Goal: Navigation & Orientation: Find specific page/section

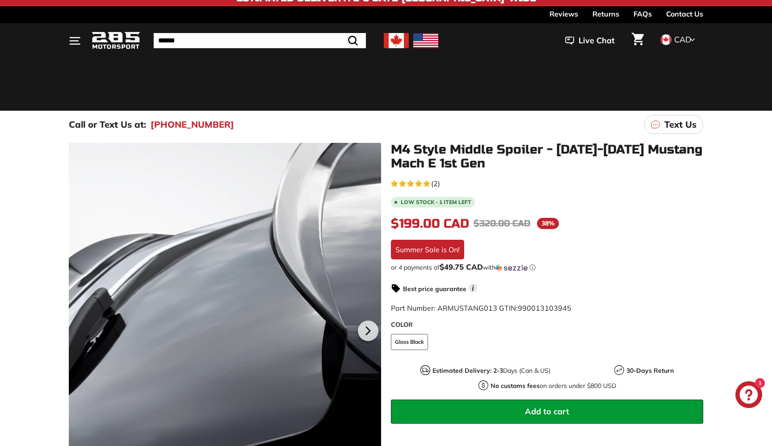
scroll to position [1, 0]
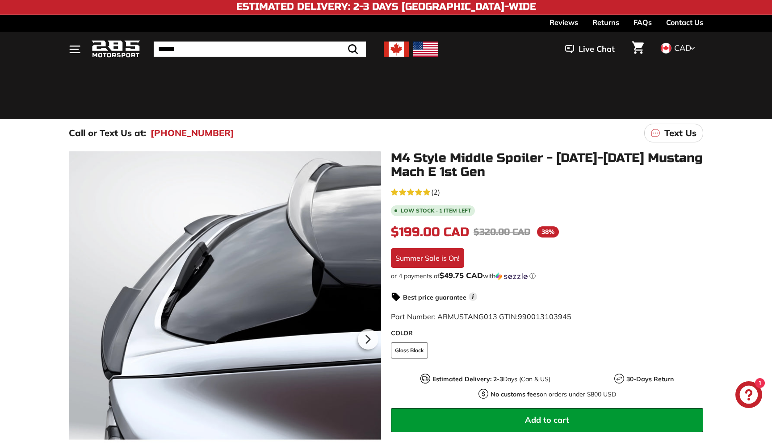
click at [398, 50] on img at bounding box center [396, 49] width 25 height 15
click at [393, 50] on img at bounding box center [396, 49] width 25 height 15
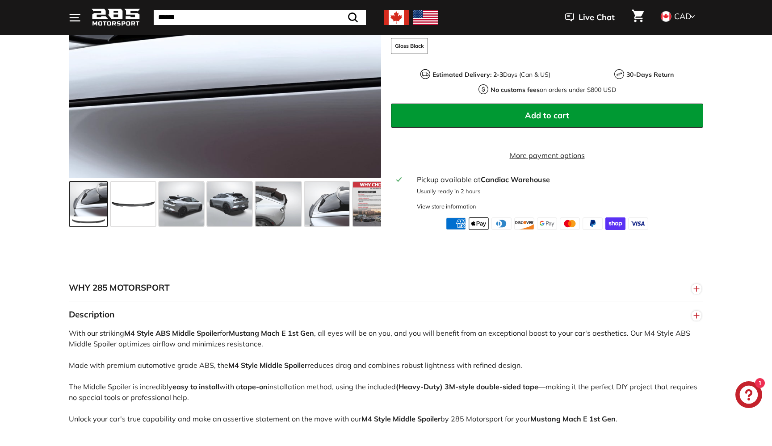
scroll to position [353, 0]
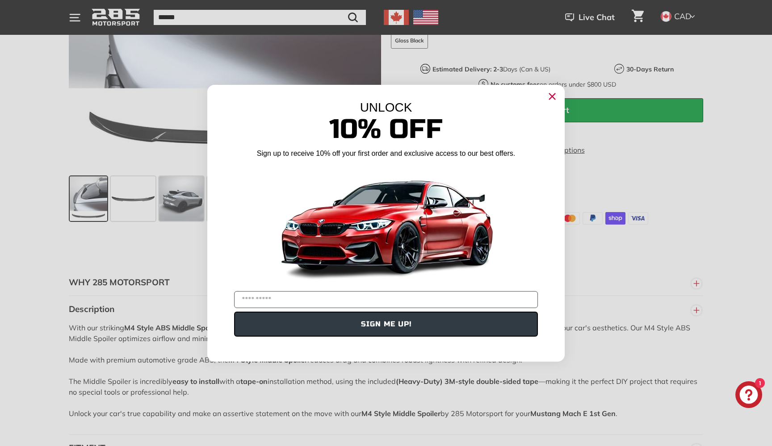
click at [275, 206] on div "UNLOCK 10% Off Sign up to receive 10% off your first order and exclusive access…" at bounding box center [385, 219] width 357 height 268
click at [553, 93] on circle "Close dialog" at bounding box center [551, 95] width 13 height 13
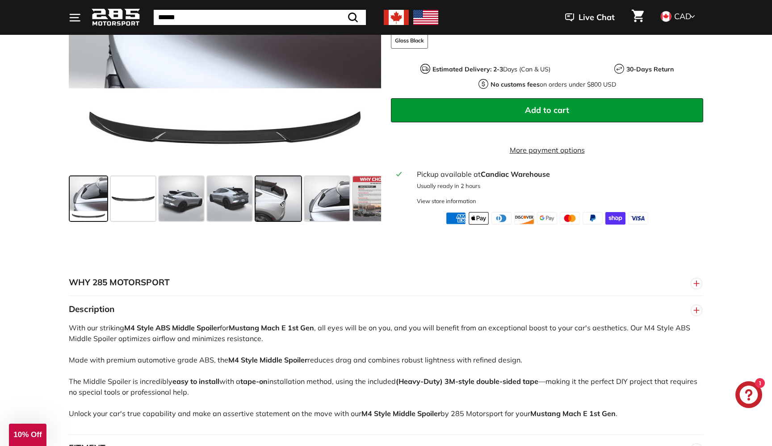
click at [278, 197] on span at bounding box center [279, 198] width 46 height 45
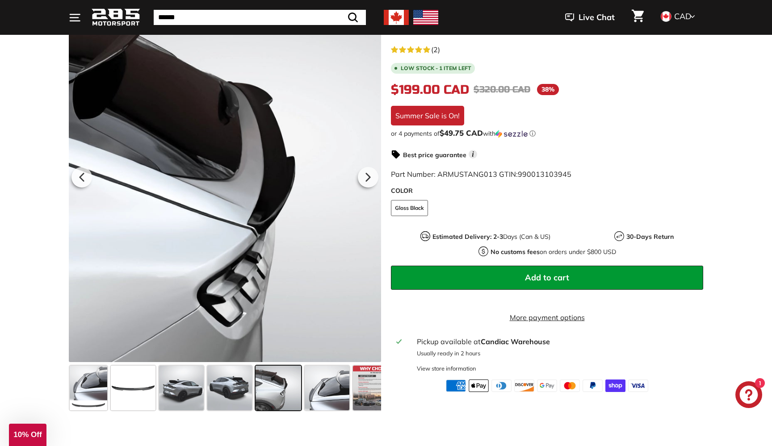
scroll to position [163, 0]
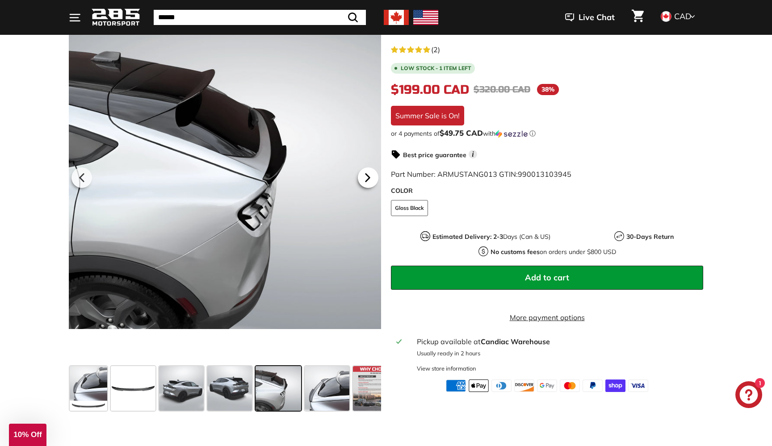
click at [373, 180] on icon at bounding box center [367, 178] width 21 height 21
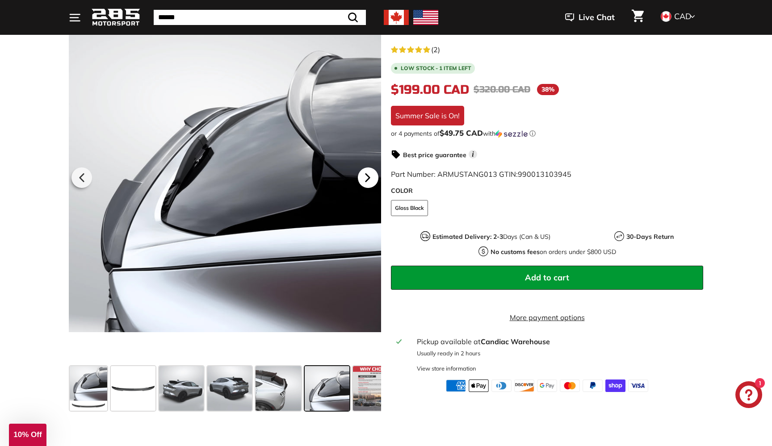
click at [373, 180] on icon at bounding box center [367, 178] width 21 height 21
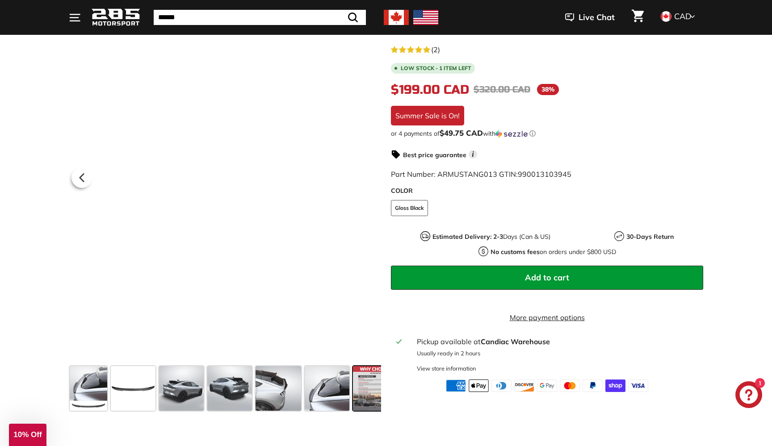
scroll to position [0, 18]
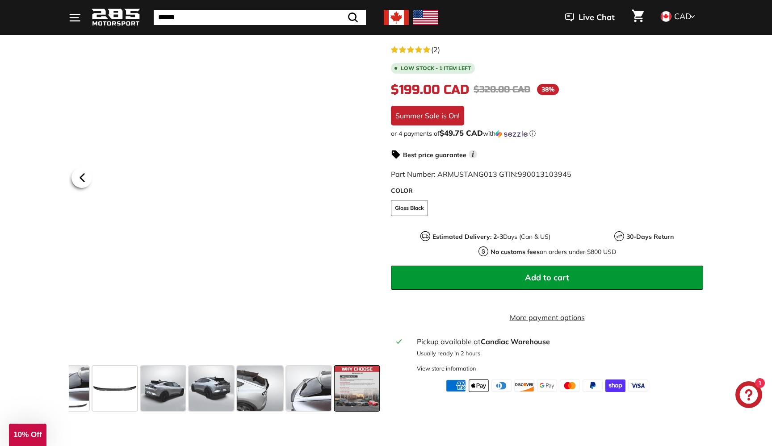
click at [81, 184] on icon at bounding box center [82, 178] width 21 height 21
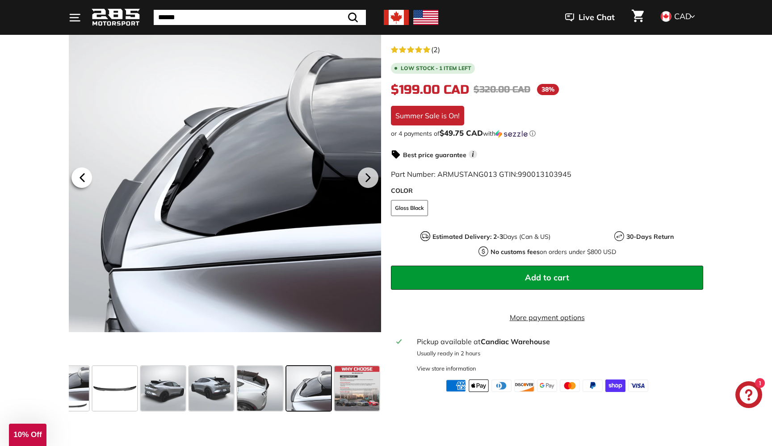
click at [81, 184] on icon at bounding box center [82, 178] width 21 height 21
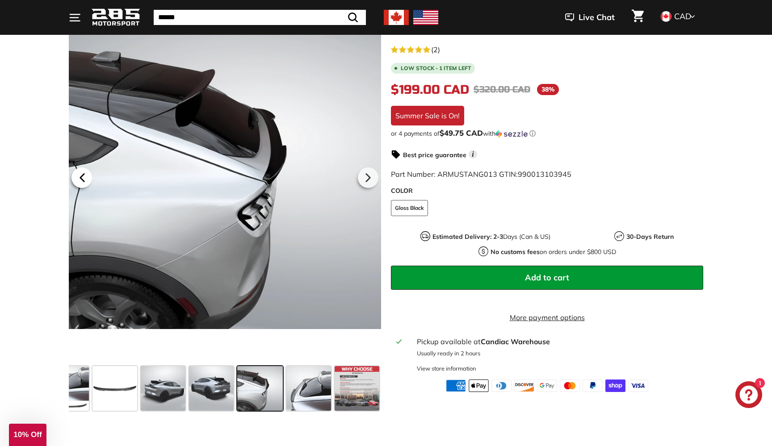
click at [81, 184] on icon at bounding box center [82, 178] width 21 height 21
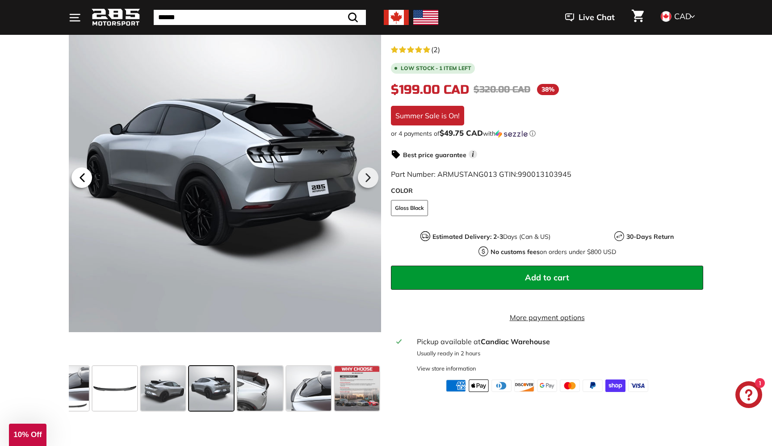
click at [81, 184] on icon at bounding box center [82, 178] width 21 height 21
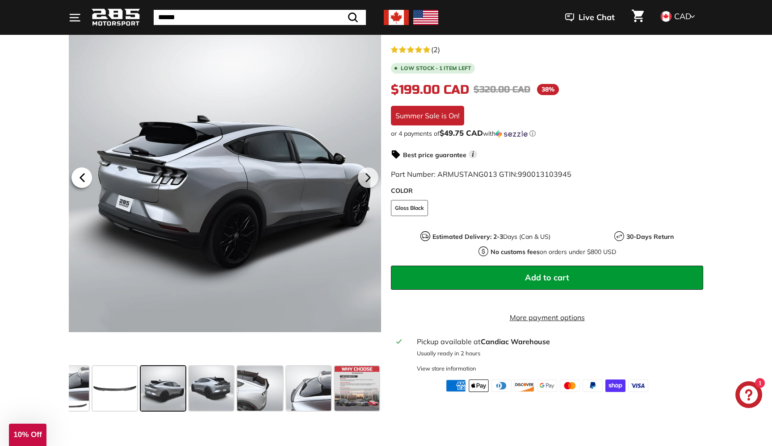
click at [81, 184] on icon at bounding box center [82, 178] width 21 height 21
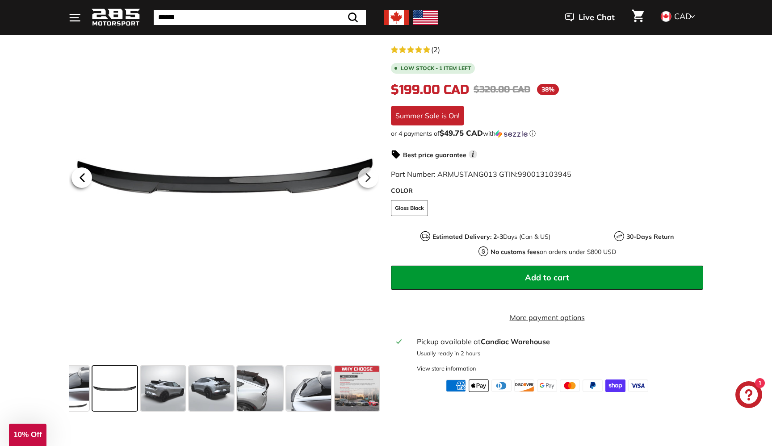
click at [81, 184] on icon at bounding box center [82, 178] width 21 height 21
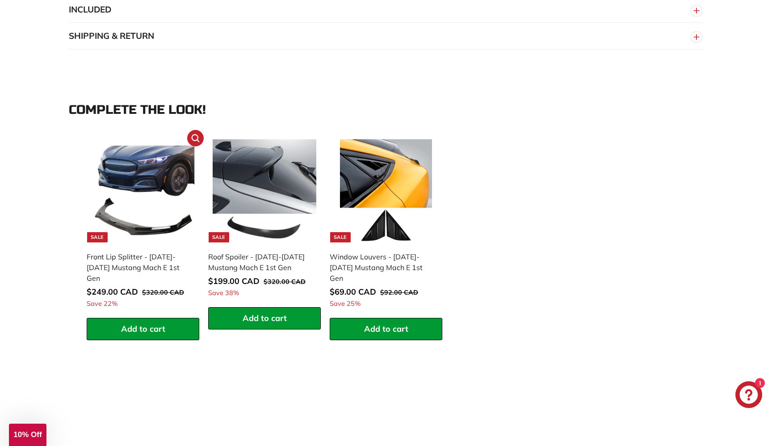
scroll to position [813, 0]
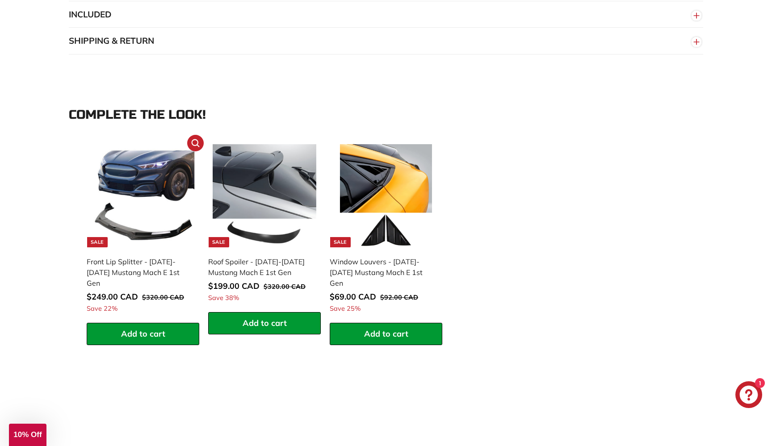
click at [145, 260] on div "Front Lip Splitter - [DATE]-[DATE] Mustang Mach E 1st Gen" at bounding box center [139, 272] width 104 height 32
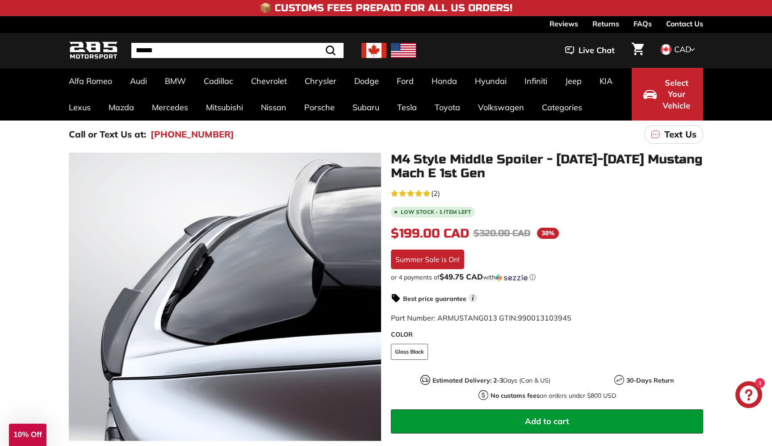
scroll to position [0, 0]
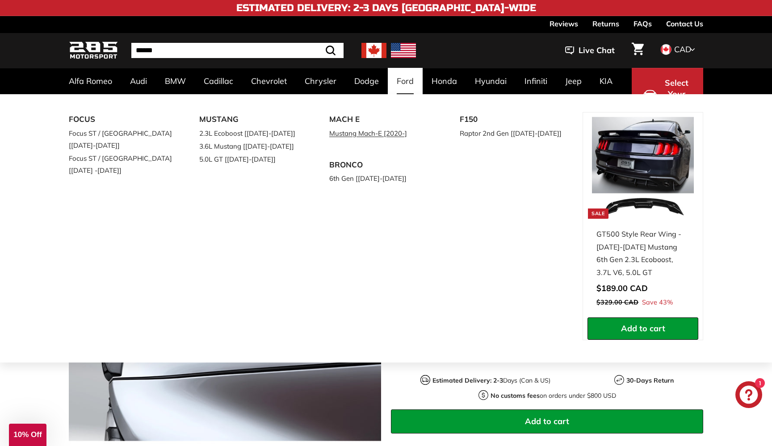
click at [362, 131] on link "Mustang Mach-E [2020-]" at bounding box center [381, 133] width 105 height 13
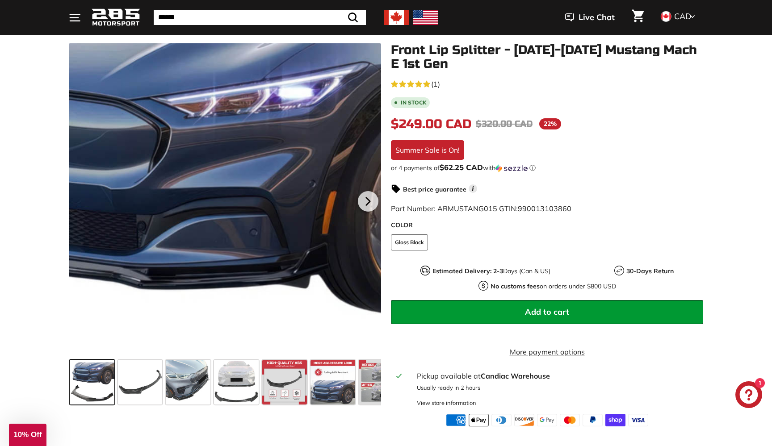
scroll to position [124, 0]
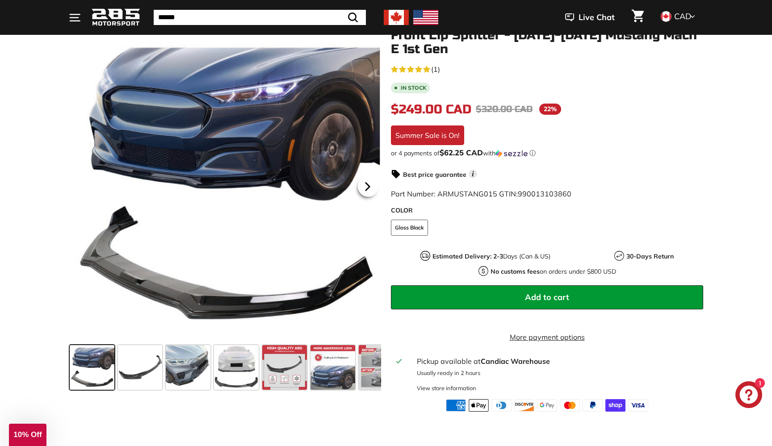
click at [364, 189] on icon at bounding box center [367, 186] width 21 height 21
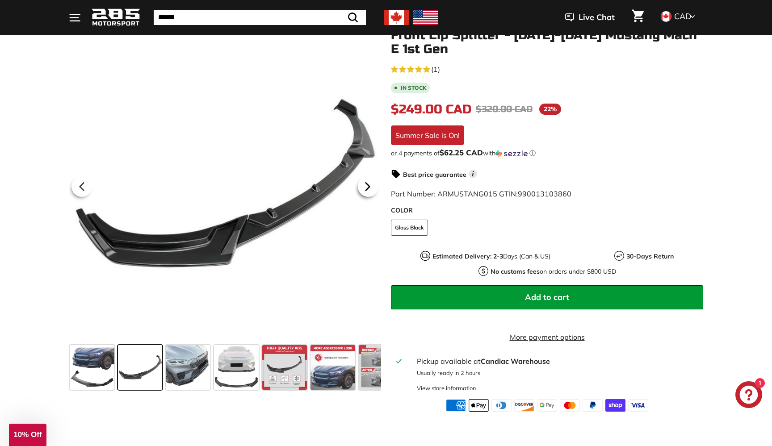
click at [364, 189] on icon at bounding box center [367, 186] width 21 height 21
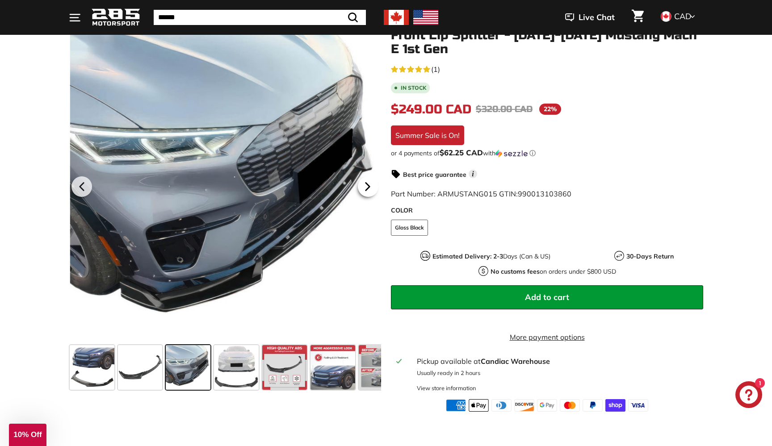
click at [364, 189] on icon at bounding box center [367, 186] width 21 height 21
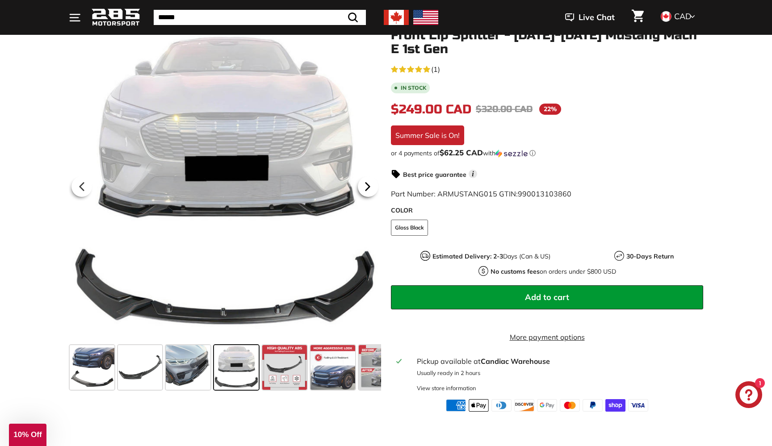
click at [364, 189] on icon at bounding box center [367, 186] width 21 height 21
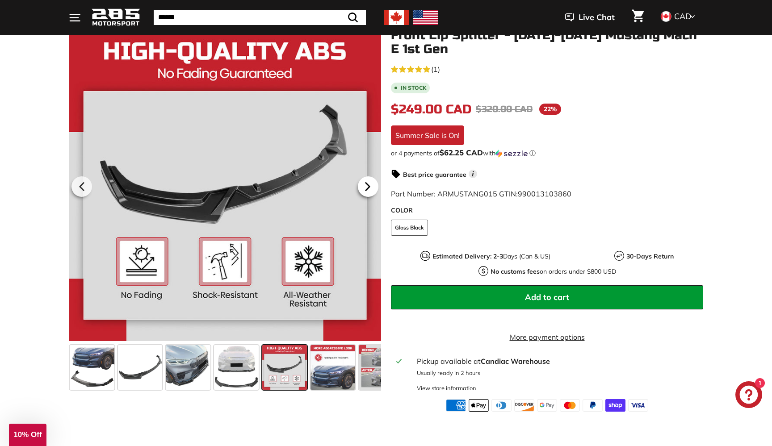
click at [364, 189] on icon at bounding box center [367, 186] width 21 height 21
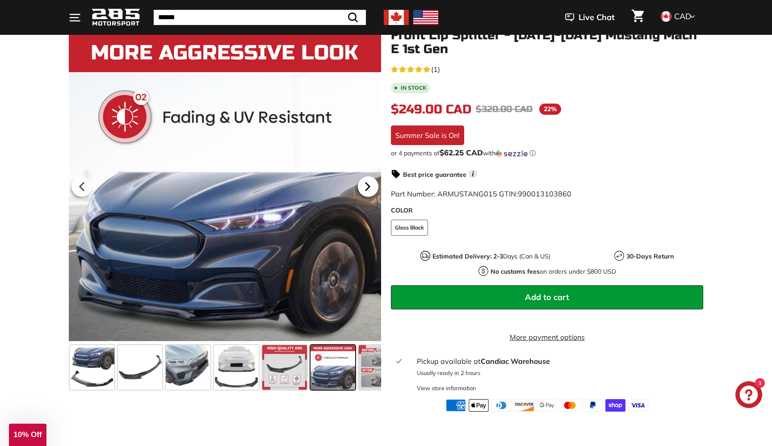
click at [364, 189] on icon at bounding box center [367, 186] width 21 height 21
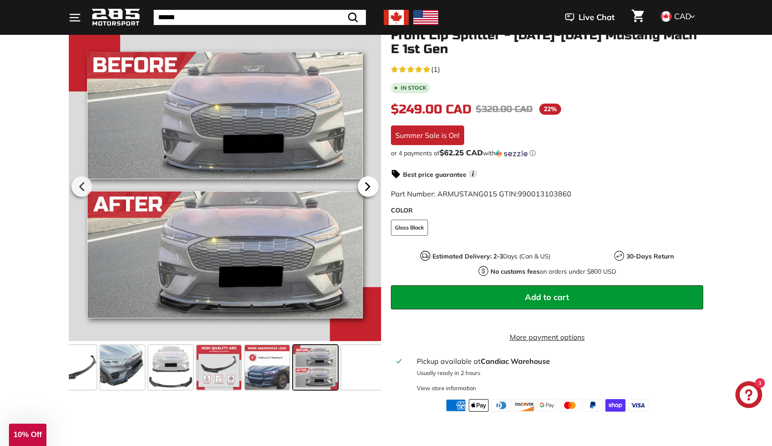
scroll to position [0, 72]
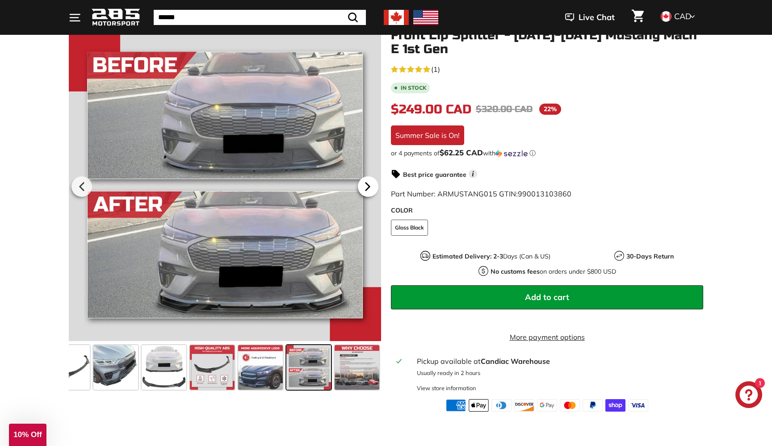
click at [364, 189] on icon at bounding box center [367, 186] width 21 height 21
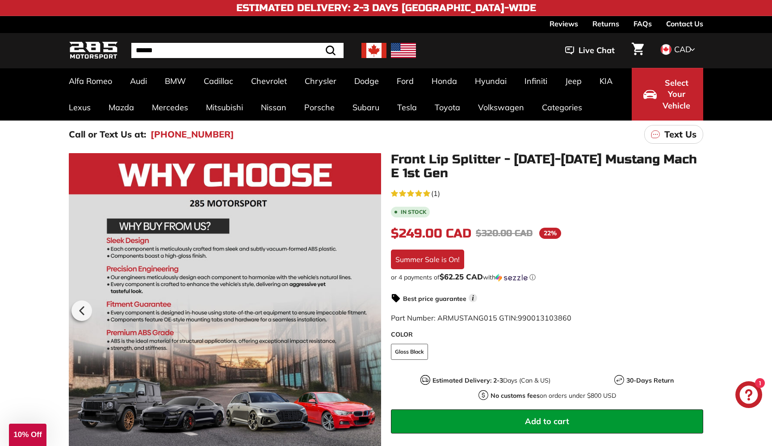
scroll to position [0, 0]
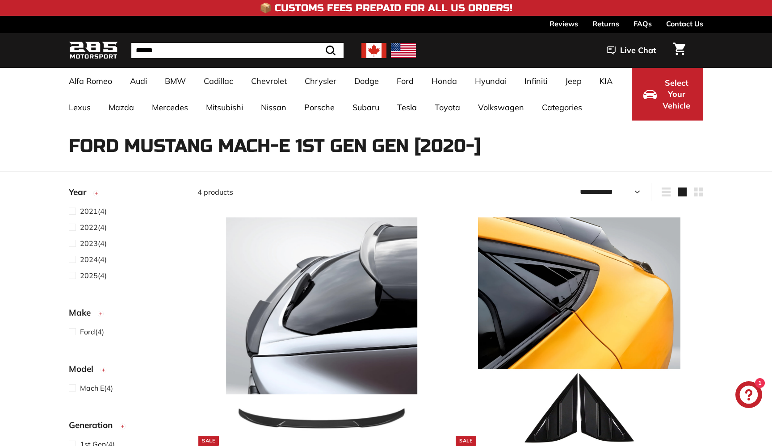
select select "**********"
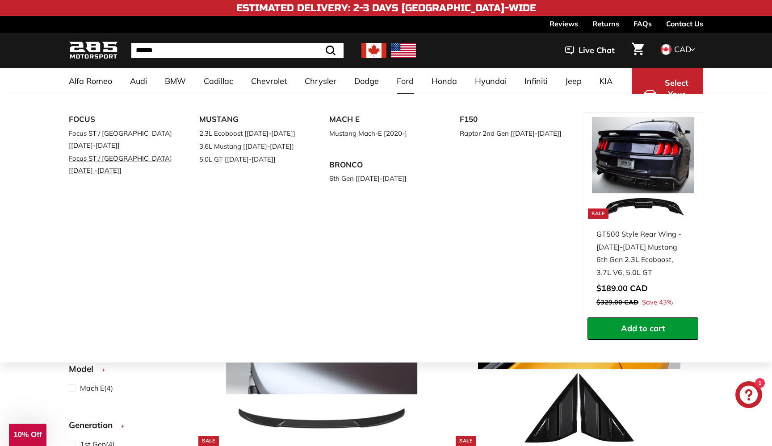
click at [113, 152] on link "Focus ST / [GEOGRAPHIC_DATA] [[DATE] -[DATE]]" at bounding box center [121, 164] width 105 height 25
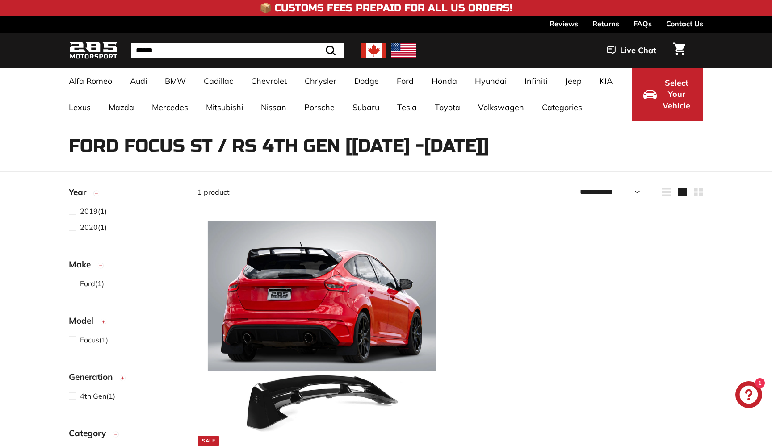
select select "**********"
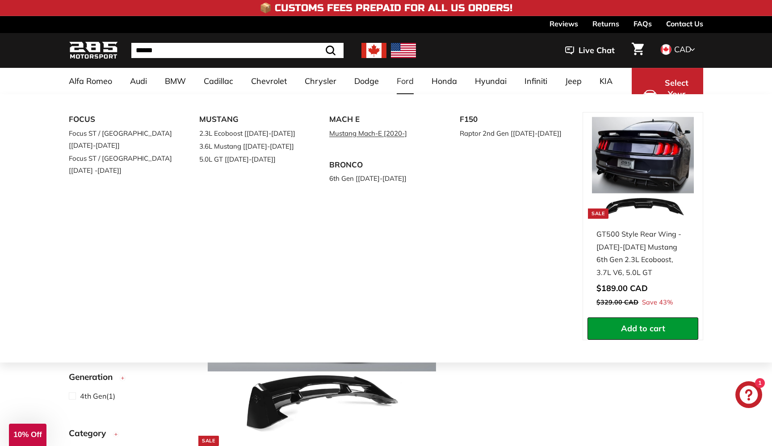
click at [367, 132] on link "Mustang Mach-E [2020-]" at bounding box center [381, 133] width 105 height 13
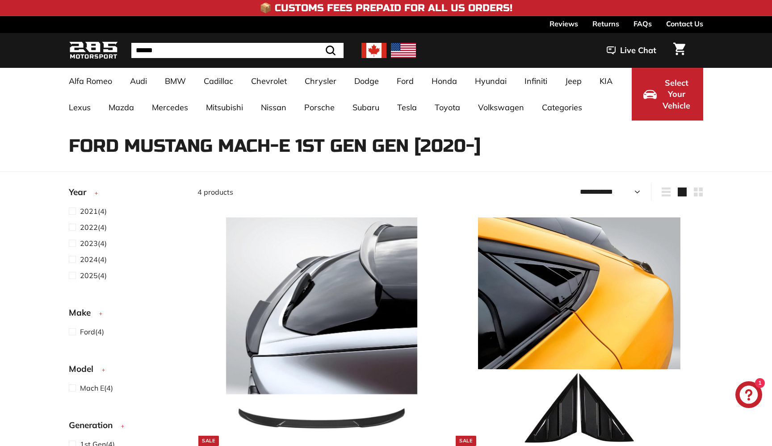
select select "**********"
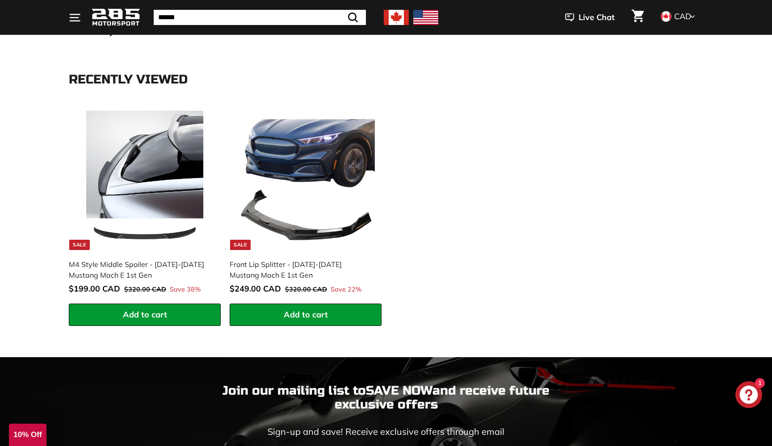
scroll to position [811, 0]
